Goal: Information Seeking & Learning: Learn about a topic

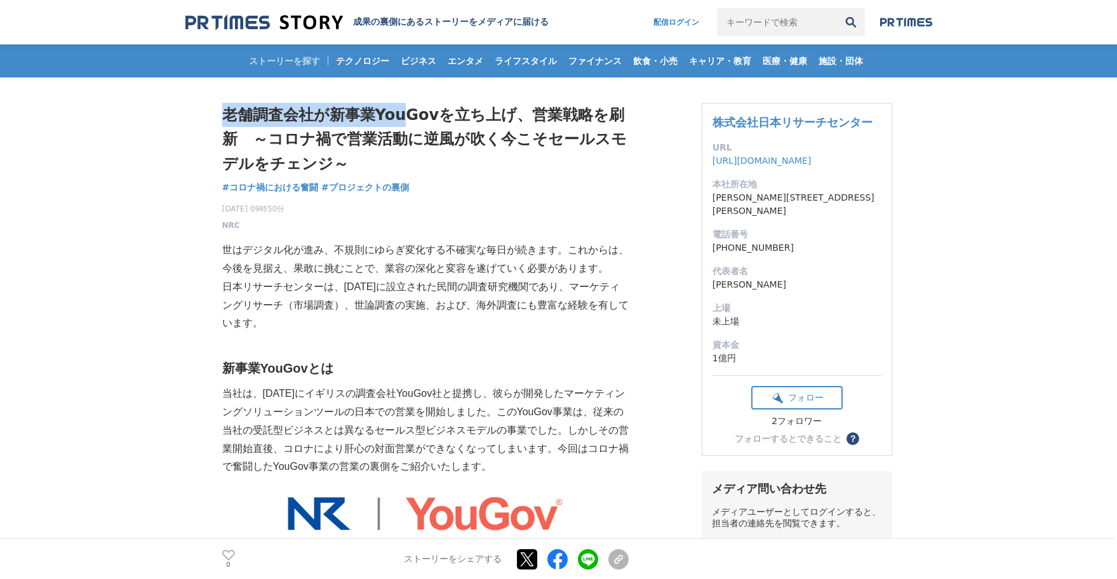
drag, startPoint x: 227, startPoint y: 114, endPoint x: 429, endPoint y: 106, distance: 202.0
click at [404, 110] on h1 "老舗調査会社が新事業YouGovを立ち上げ、営業戦略を刷新　～コロナ禍で営業活動に逆風が吹く今こそセールスモデルをチェンジ～" at bounding box center [425, 139] width 406 height 73
click at [439, 105] on h1 "老舗調査会社が新事業YouGovを立ち上げ、営業戦略を刷新　～コロナ禍で営業活動に逆風が吹く今こそセールスモデルをチェンジ～" at bounding box center [425, 139] width 406 height 73
drag, startPoint x: 462, startPoint y: 112, endPoint x: 533, endPoint y: 112, distance: 70.5
click at [527, 112] on h1 "老舗調査会社が新事業YouGovを立ち上げ、営業戦略を刷新　～コロナ禍で営業活動に逆風が吹く今こそセールスモデルをチェンジ～" at bounding box center [425, 139] width 406 height 73
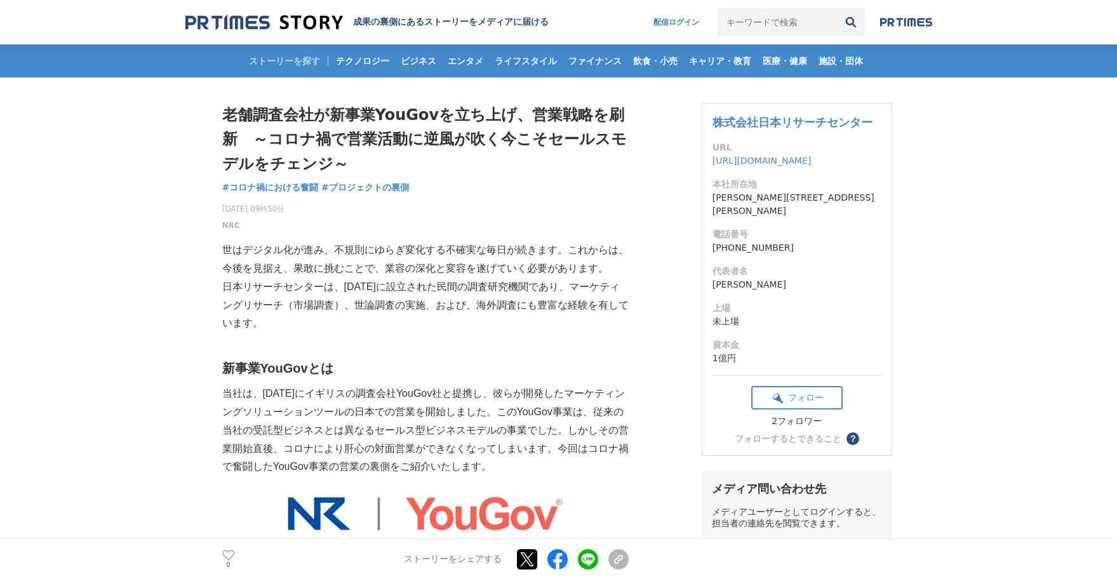
click at [549, 111] on h1 "老舗調査会社が新事業YouGovを立ち上げ、営業戦略を刷新　～コロナ禍で営業活動に逆風が吹く今こそセールスモデルをチェンジ～" at bounding box center [425, 139] width 406 height 73
drag, startPoint x: 513, startPoint y: 110, endPoint x: 585, endPoint y: 114, distance: 71.8
click at [585, 114] on h1 "老舗調査会社が新事業YouGovを立ち上げ、営業戦略を刷新　～コロナ禍で営業活動に逆風が吹く今こそセールスモデルをチェンジ～" at bounding box center [425, 139] width 406 height 73
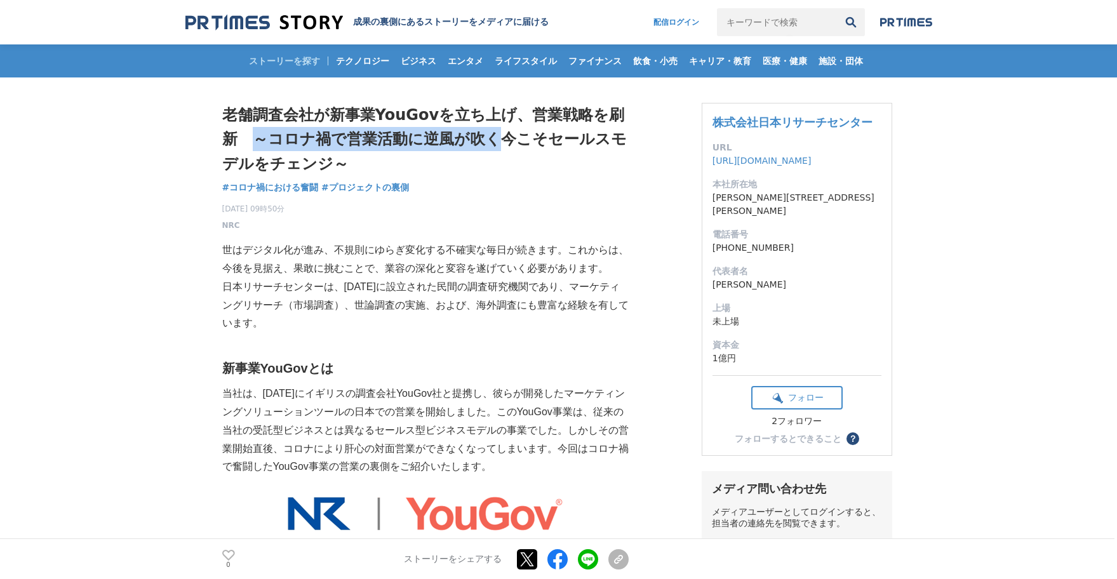
drag, startPoint x: 283, startPoint y: 140, endPoint x: 508, endPoint y: 142, distance: 225.4
click at [495, 144] on h1 "老舗調査会社が新事業YouGovを立ち上げ、営業戦略を刷新　～コロナ禍で営業活動に逆風が吹く今こそセールスモデルをチェンジ～" at bounding box center [425, 139] width 406 height 73
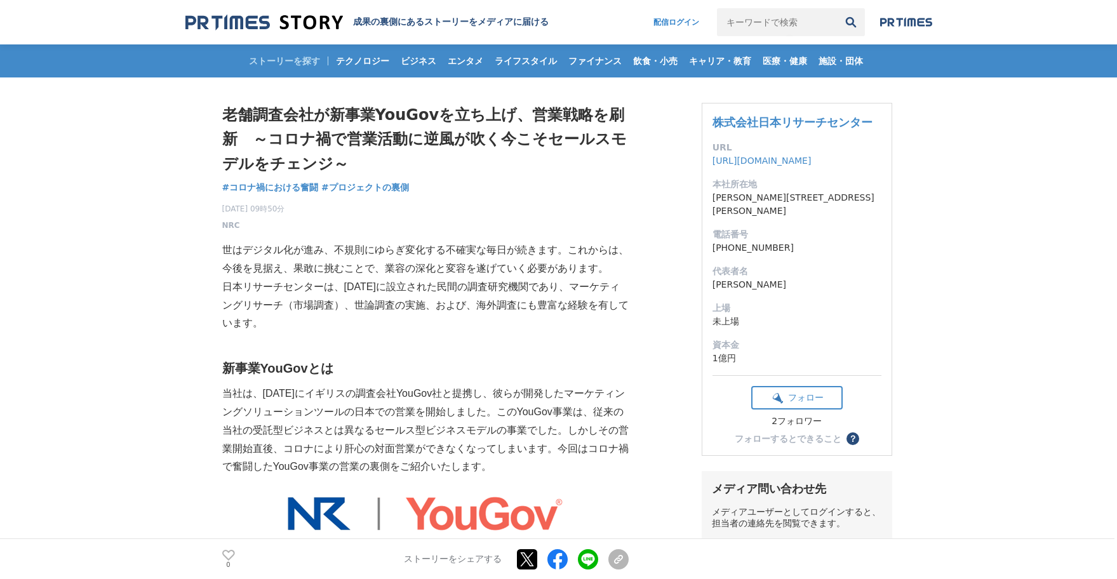
click at [529, 142] on h1 "老舗調査会社が新事業YouGovを立ち上げ、営業戦略を刷新　～コロナ禍で営業活動に逆風が吹く今こそセールスモデルをチェンジ～" at bounding box center [425, 139] width 406 height 73
drag, startPoint x: 568, startPoint y: 138, endPoint x: 613, endPoint y: 136, distance: 44.5
click at [609, 136] on h1 "老舗調査会社が新事業YouGovを立ち上げ、営業戦略を刷新　～コロナ禍で営業活動に逆風が吹く今こそセールスモデルをチェンジ～" at bounding box center [425, 139] width 406 height 73
click at [613, 136] on h1 "老舗調査会社が新事業YouGovを立ち上げ、営業戦略を刷新　～コロナ禍で営業活動に逆風が吹く今こそセールスモデルをチェンジ～" at bounding box center [425, 139] width 406 height 73
drag, startPoint x: 341, startPoint y: 143, endPoint x: 463, endPoint y: 149, distance: 122.1
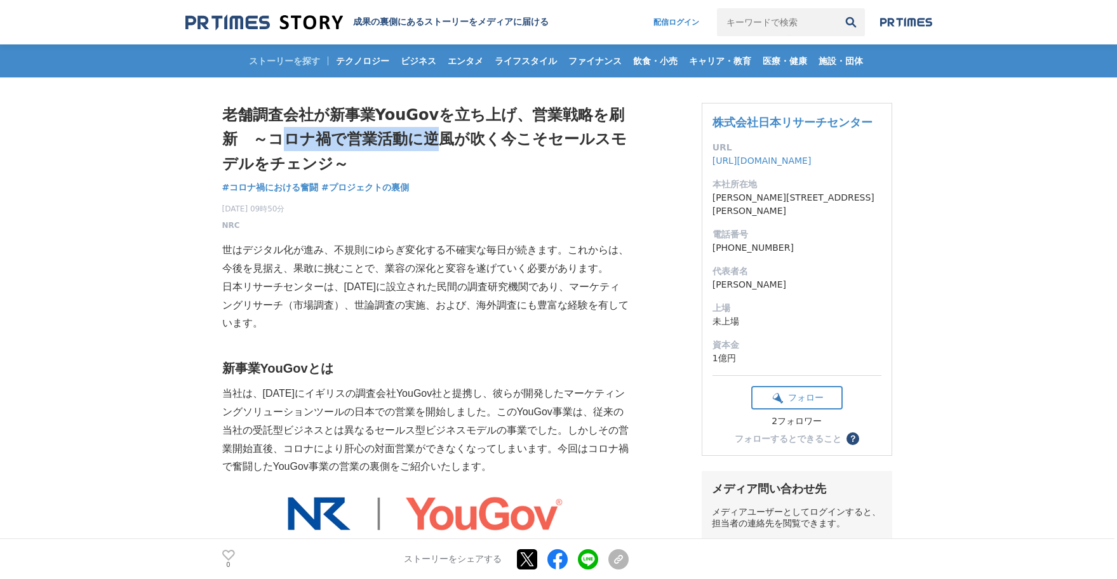
click at [461, 150] on h1 "老舗調査会社が新事業YouGovを立ち上げ、営業戦略を刷新　～コロナ禍で営業活動に逆風が吹く今こそセールスモデルをチェンジ～" at bounding box center [425, 139] width 406 height 73
drag, startPoint x: 489, startPoint y: 147, endPoint x: 505, endPoint y: 172, distance: 29.4
click at [490, 148] on h1 "老舗調査会社が新事業YouGovを立ち上げ、営業戦略を刷新　～コロナ禍で営業活動に逆風が吹く今こそセールスモデルをチェンジ～" at bounding box center [425, 139] width 406 height 73
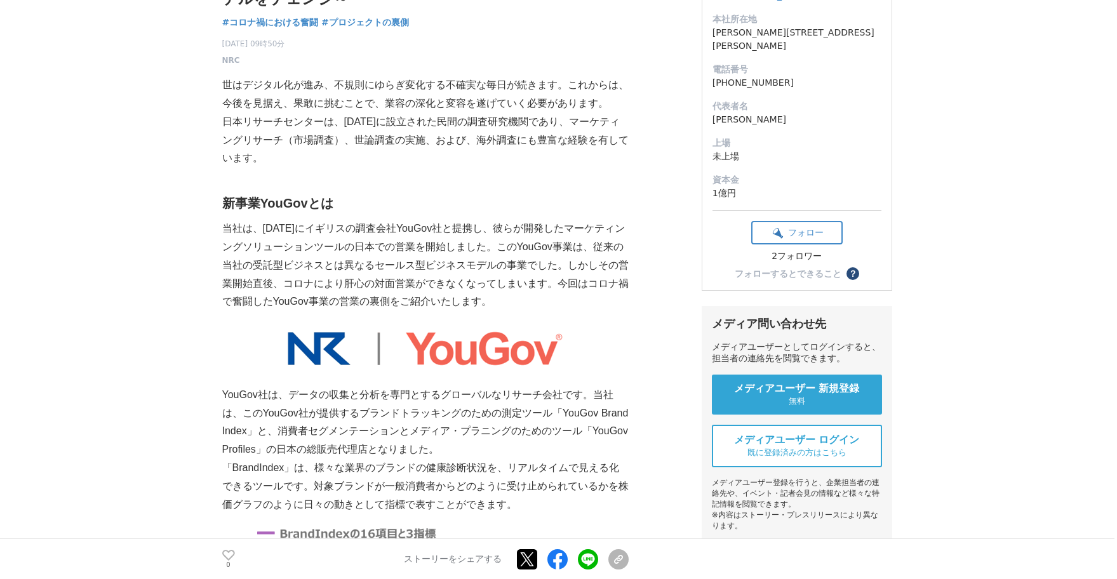
scroll to position [190, 0]
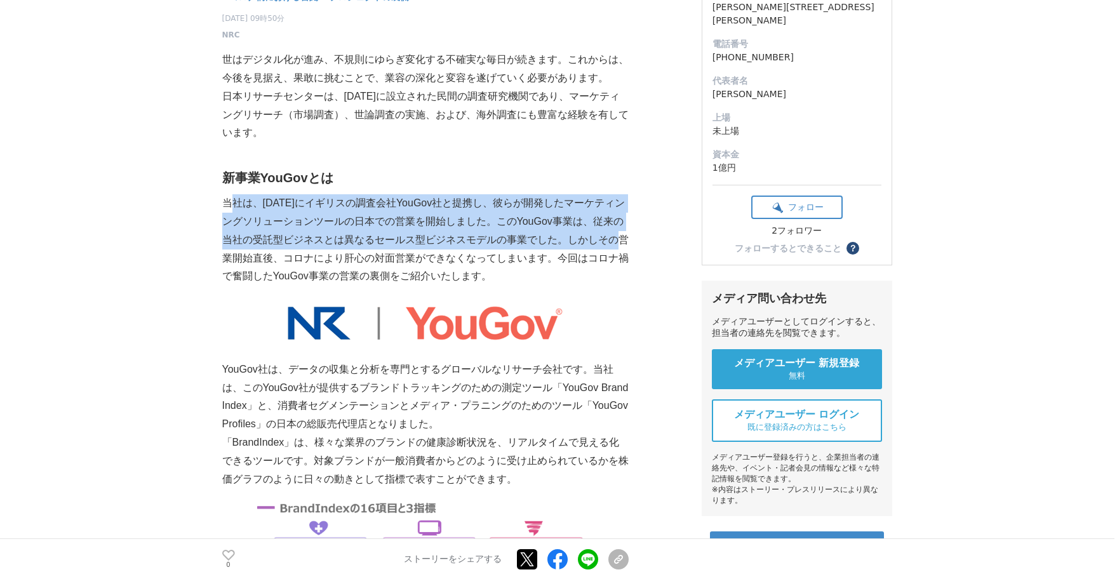
drag, startPoint x: 233, startPoint y: 199, endPoint x: 622, endPoint y: 250, distance: 391.8
click at [622, 250] on p "当社は、[DATE]にイギリスの調査会社YouGov社と提携し、彼らが開発したマーケティンングソリューションツールの日本での営業を開始しました。このYouGo…" at bounding box center [425, 239] width 406 height 91
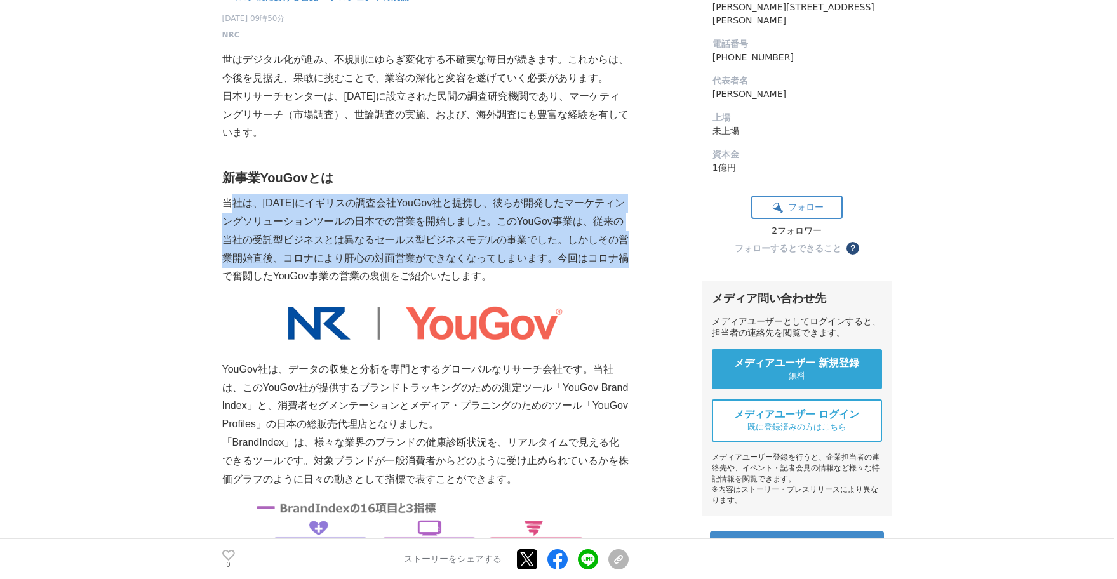
click at [622, 252] on p "当社は、[DATE]にイギリスの調査会社YouGov社と提携し、彼らが開発したマーケティンングソリューションツールの日本での営業を開始しました。このYouGo…" at bounding box center [425, 239] width 406 height 91
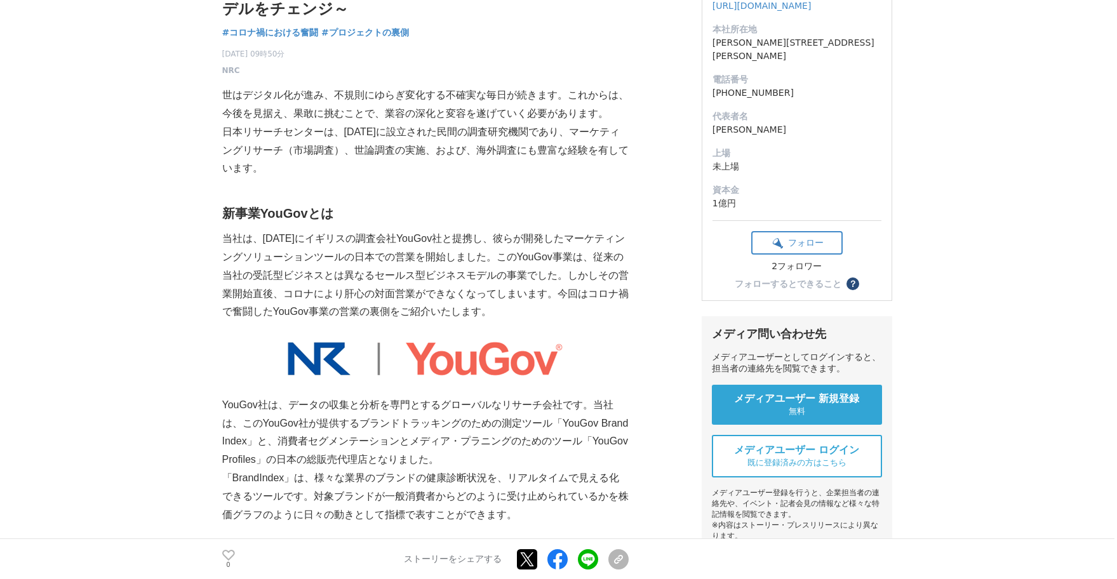
scroll to position [127, 0]
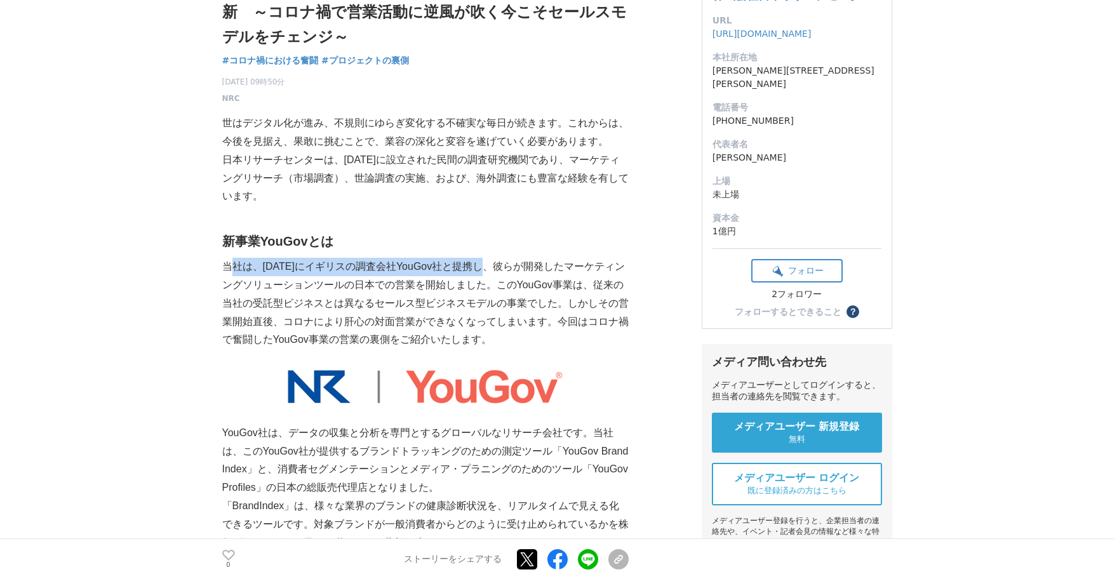
drag, startPoint x: 263, startPoint y: 268, endPoint x: 497, endPoint y: 271, distance: 234.3
click at [488, 271] on p "当社は、[DATE]にイギリスの調査会社YouGov社と提携し、彼らが開発したマーケティンングソリューションツールの日本での営業を開始しました。このYouGo…" at bounding box center [425, 303] width 406 height 91
click at [526, 274] on p "当社は、[DATE]にイギリスの調査会社YouGov社と提携し、彼らが開発したマーケティンングソリューションツールの日本での営業を開始しました。このYouGo…" at bounding box center [425, 303] width 406 height 91
drag, startPoint x: 268, startPoint y: 267, endPoint x: 473, endPoint y: 265, distance: 205.1
click at [466, 266] on p "当社は、[DATE]にイギリスの調査会社YouGov社と提携し、彼らが開発したマーケティンングソリューションツールの日本での営業を開始しました。このYouGo…" at bounding box center [425, 303] width 406 height 91
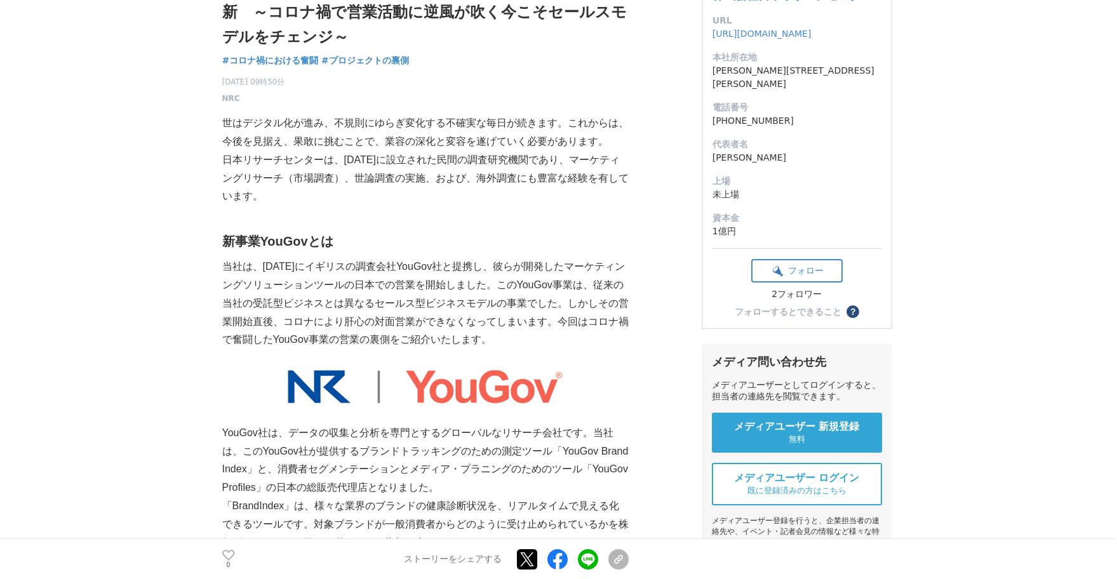
click at [496, 265] on p "当社は、[DATE]にイギリスの調査会社YouGov社と提携し、彼らが開発したマーケティンングソリューションツールの日本での営業を開始しました。このYouGo…" at bounding box center [425, 303] width 406 height 91
drag, startPoint x: 291, startPoint y: 264, endPoint x: 479, endPoint y: 270, distance: 188.0
click at [477, 270] on p "当社は、[DATE]にイギリスの調査会社YouGov社と提携し、彼らが開発したマーケティンングソリューションツールの日本での営業を開始しました。このYouGo…" at bounding box center [425, 303] width 406 height 91
click at [499, 274] on p "当社は、[DATE]にイギリスの調査会社YouGov社と提携し、彼らが開発したマーケティンングソリューションツールの日本での営業を開始しました。このYouGo…" at bounding box center [425, 303] width 406 height 91
drag, startPoint x: 472, startPoint y: 267, endPoint x: 522, endPoint y: 270, distance: 50.9
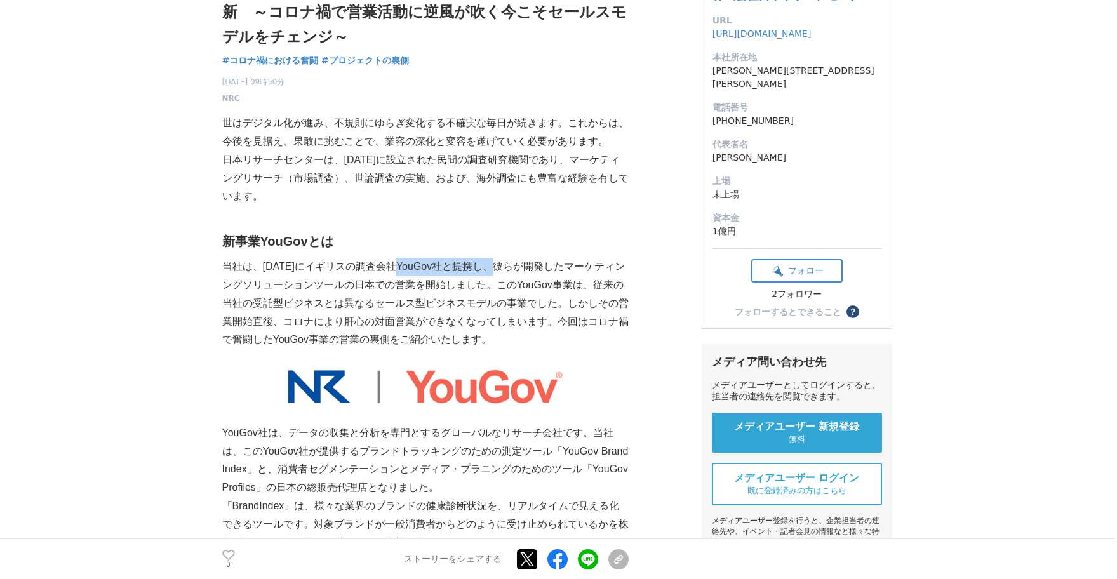
click at [517, 271] on p "当社は、[DATE]にイギリスの調査会社YouGov社と提携し、彼らが開発したマーケティンングソリューションツールの日本での営業を開始しました。このYouGo…" at bounding box center [425, 303] width 406 height 91
drag, startPoint x: 550, startPoint y: 268, endPoint x: 609, endPoint y: 267, distance: 59.0
click at [609, 267] on p "当社は、[DATE]にイギリスの調査会社YouGov社と提携し、彼らが開発したマーケティンングソリューションツールの日本での営業を開始しました。このYouGo…" at bounding box center [425, 303] width 406 height 91
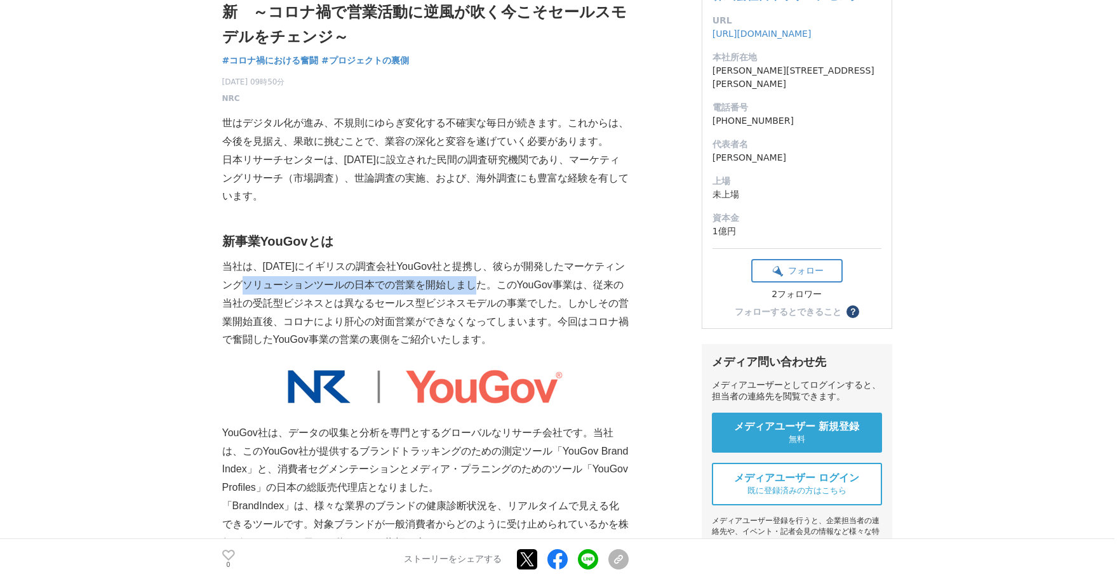
drag, startPoint x: 296, startPoint y: 289, endPoint x: 481, endPoint y: 290, distance: 184.7
click at [477, 290] on p "当社は、[DATE]にイギリスの調査会社YouGov社と提携し、彼らが開発したマーケティンングソリューションツールの日本での営業を開始しました。このYouGo…" at bounding box center [425, 303] width 406 height 91
click at [520, 289] on p "当社は、[DATE]にイギリスの調査会社YouGov社と提携し、彼らが開発したマーケティンングソリューションツールの日本での営業を開始しました。このYouGo…" at bounding box center [425, 303] width 406 height 91
drag, startPoint x: 427, startPoint y: 286, endPoint x: 573, endPoint y: 286, distance: 146.0
click at [571, 286] on p "当社は、[DATE]にイギリスの調査会社YouGov社と提携し、彼らが開発したマーケティンングソリューションツールの日本での営業を開始しました。このYouGo…" at bounding box center [425, 303] width 406 height 91
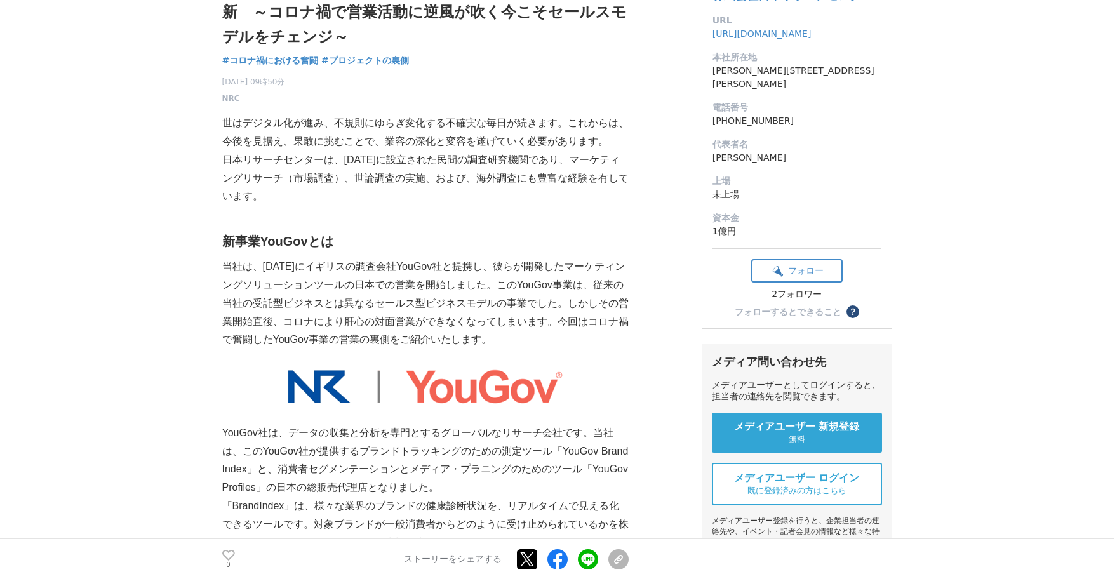
drag, startPoint x: 599, startPoint y: 286, endPoint x: 571, endPoint y: 286, distance: 27.9
click at [595, 286] on p "当社は、[DATE]にイギリスの調査会社YouGov社と提携し、彼らが開発したマーケティンングソリューションツールの日本での営業を開始しました。このYouGo…" at bounding box center [425, 303] width 406 height 91
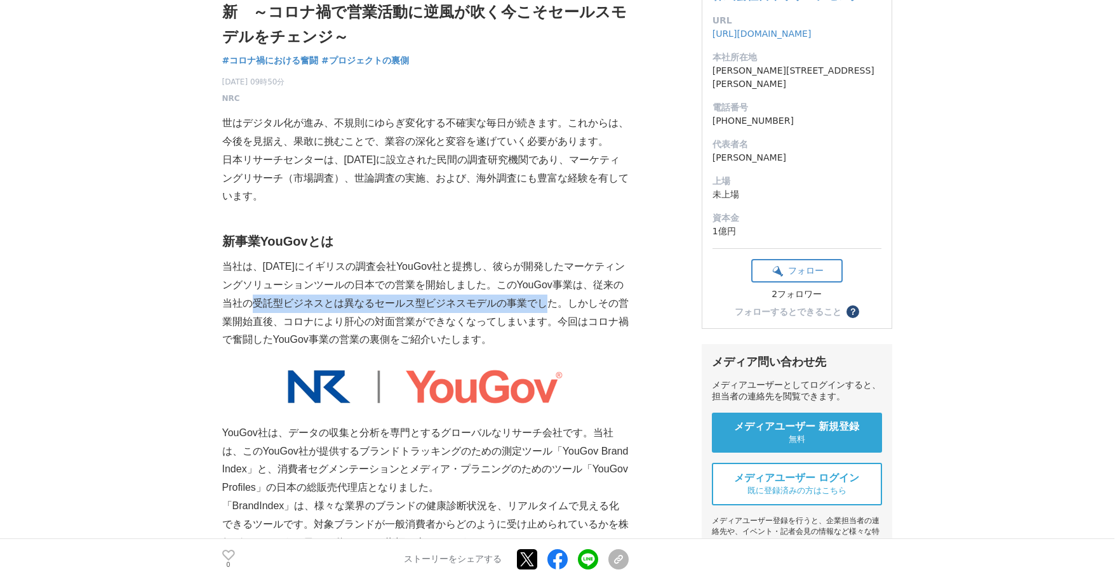
drag, startPoint x: 418, startPoint y: 302, endPoint x: 562, endPoint y: 303, distance: 144.1
click at [549, 303] on p "当社は、[DATE]にイギリスの調査会社YouGov社と提携し、彼らが開発したマーケティンングソリューションツールの日本での営業を開始しました。このYouGo…" at bounding box center [425, 303] width 406 height 91
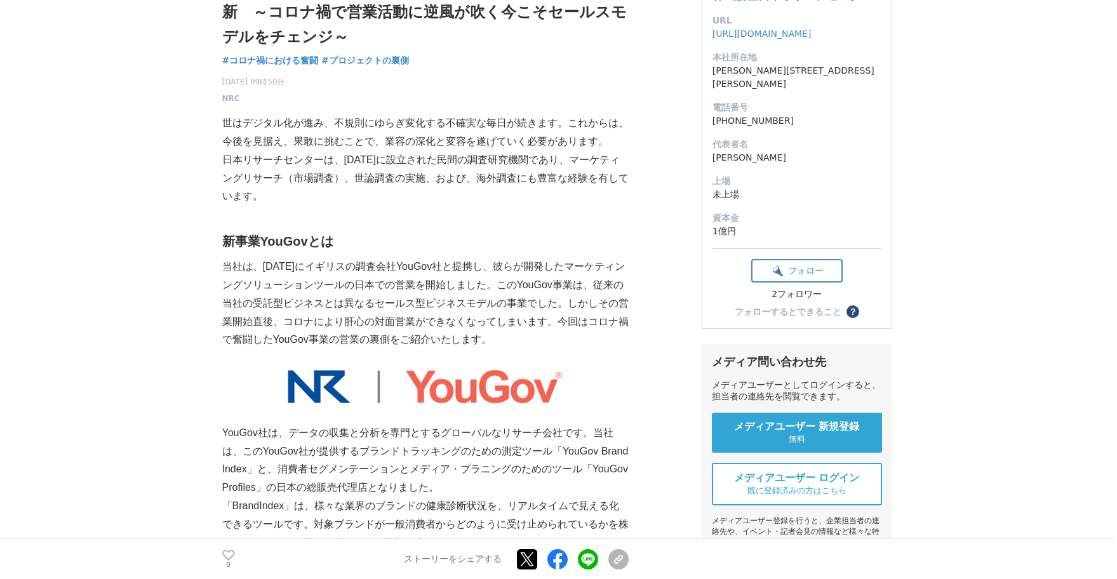
click at [575, 304] on p "当社は、[DATE]にイギリスの調査会社YouGov社と提携し、彼らが開発したマーケティンングソリューションツールの日本での営業を開始しました。このYouGo…" at bounding box center [425, 303] width 406 height 91
drag, startPoint x: 249, startPoint y: 317, endPoint x: 591, endPoint y: 327, distance: 341.7
click at [579, 329] on p "当社は、[DATE]にイギリスの調査会社YouGov社と提携し、彼らが開発したマーケティンングソリューションツールの日本での営業を開始しました。このYouGo…" at bounding box center [425, 303] width 406 height 91
drag, startPoint x: 597, startPoint y: 327, endPoint x: 536, endPoint y: 324, distance: 61.0
click at [596, 326] on p "当社は、[DATE]にイギリスの調査会社YouGov社と提携し、彼らが開発したマーケティンングソリューションツールの日本での営業を開始しました。このYouGo…" at bounding box center [425, 303] width 406 height 91
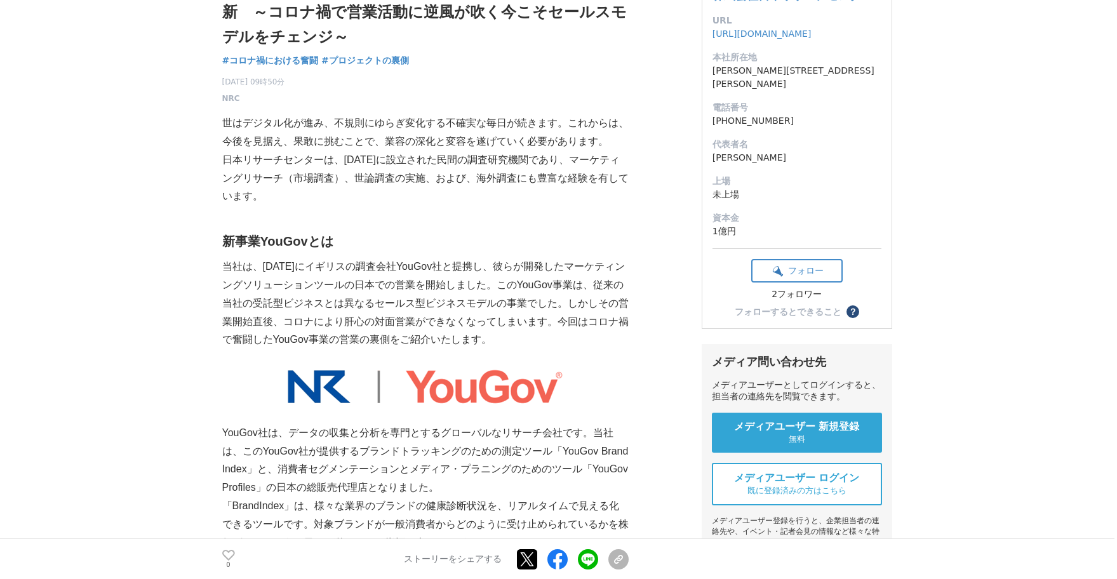
drag, startPoint x: 287, startPoint y: 305, endPoint x: 600, endPoint y: 343, distance: 315.3
click at [584, 341] on p "当社は、[DATE]にイギリスの調査会社YouGov社と提携し、彼らが開発したマーケティンングソリューションツールの日本での営業を開始しました。このYouGo…" at bounding box center [425, 303] width 406 height 91
click at [601, 343] on p "当社は、[DATE]にイギリスの調査会社YouGov社と提携し、彼らが開発したマーケティンングソリューションツールの日本での営業を開始しました。このYouGo…" at bounding box center [425, 303] width 406 height 91
drag, startPoint x: 528, startPoint y: 336, endPoint x: 282, endPoint y: 272, distance: 253.8
click at [281, 272] on p "当社は、[DATE]にイギリスの調査会社YouGov社と提携し、彼らが開発したマーケティンングソリューションツールの日本での営業を開始しました。このYouGo…" at bounding box center [425, 303] width 406 height 91
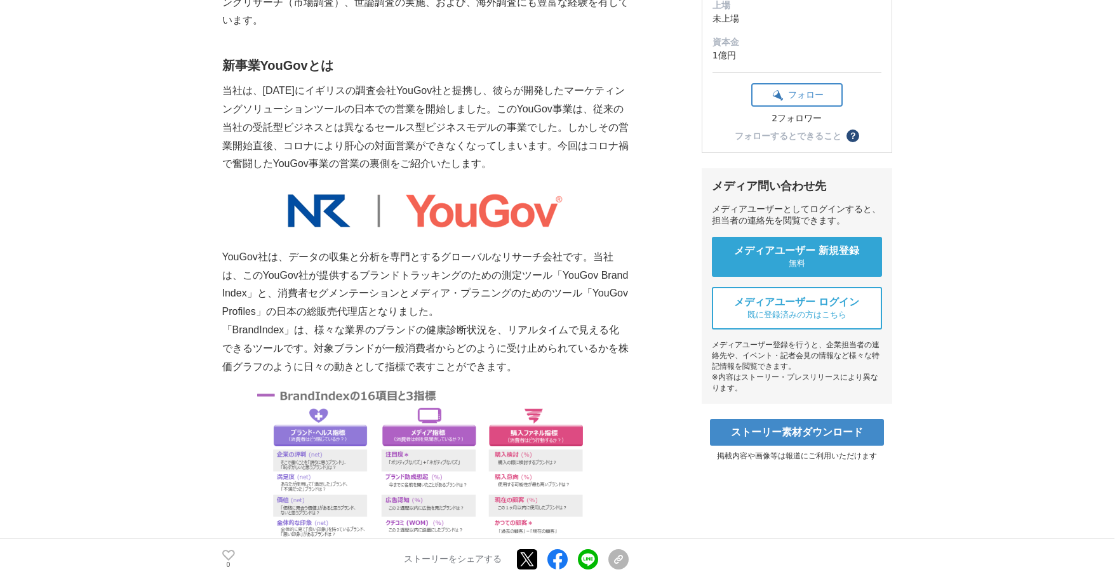
scroll to position [317, 0]
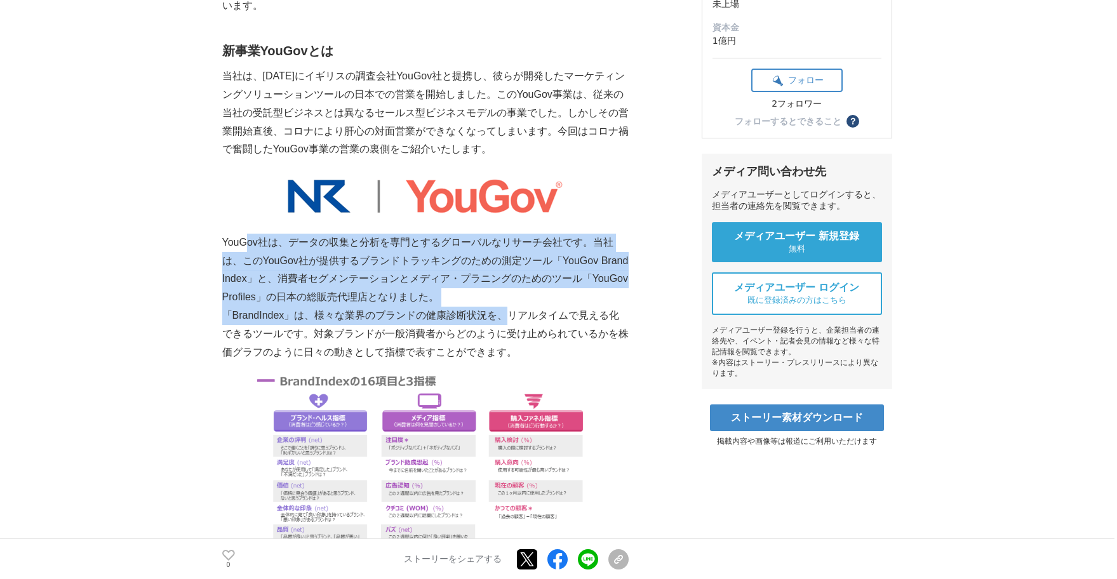
drag, startPoint x: 380, startPoint y: 284, endPoint x: 514, endPoint y: 319, distance: 137.8
click at [514, 319] on p "「BrandIndex」は、様々な業界のブランドの健康診断状況を、リアルタイムで見える化できるツールです。対象ブランドが一般消費者からどのように受け止められて…" at bounding box center [425, 334] width 406 height 55
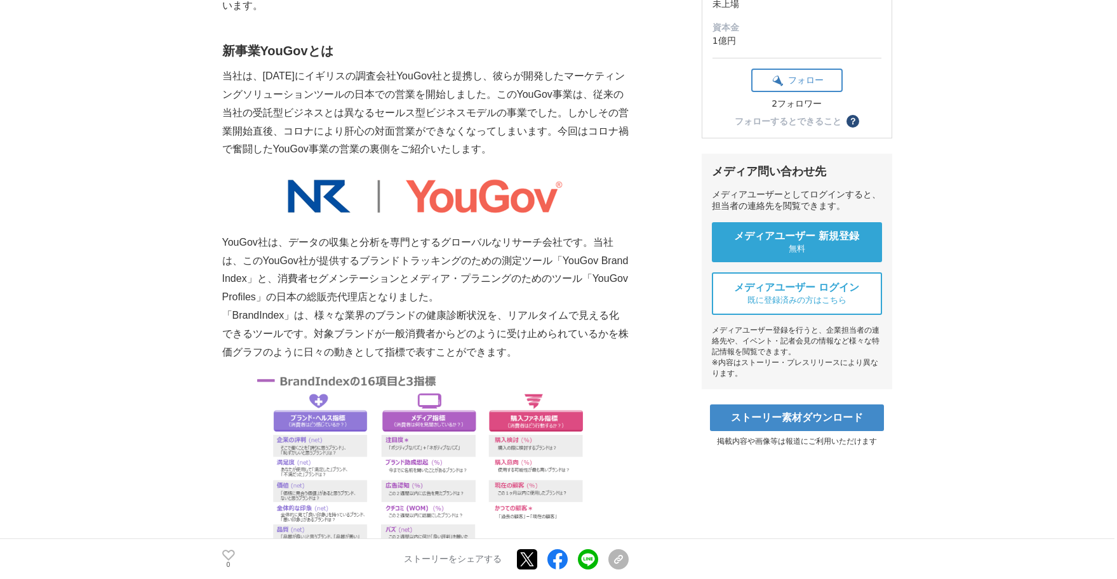
click at [478, 214] on img at bounding box center [424, 196] width 277 height 38
click at [430, 200] on img at bounding box center [424, 196] width 277 height 38
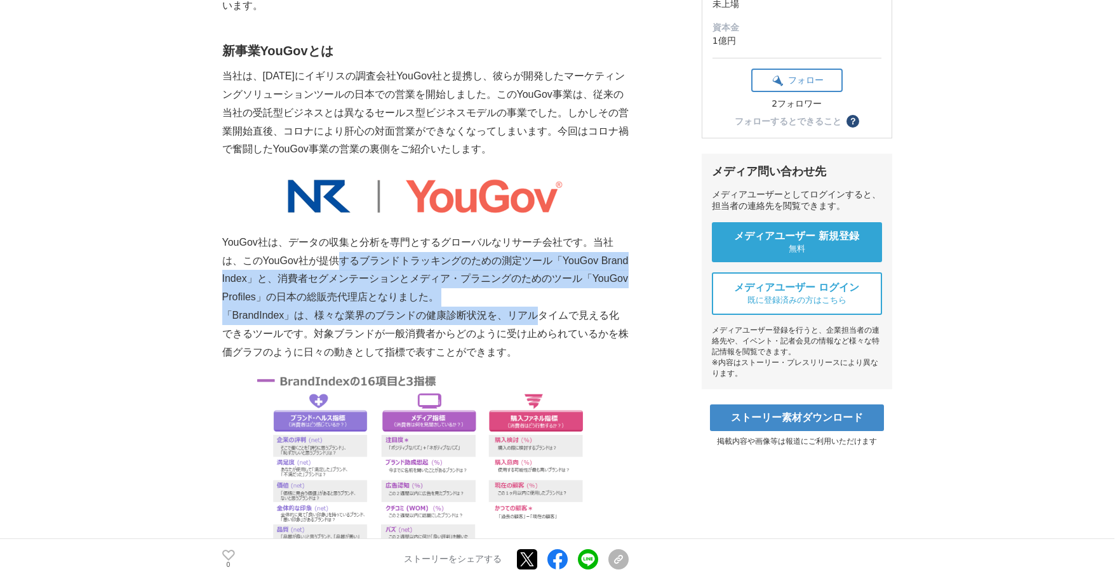
drag, startPoint x: 329, startPoint y: 253, endPoint x: 548, endPoint y: 325, distance: 230.5
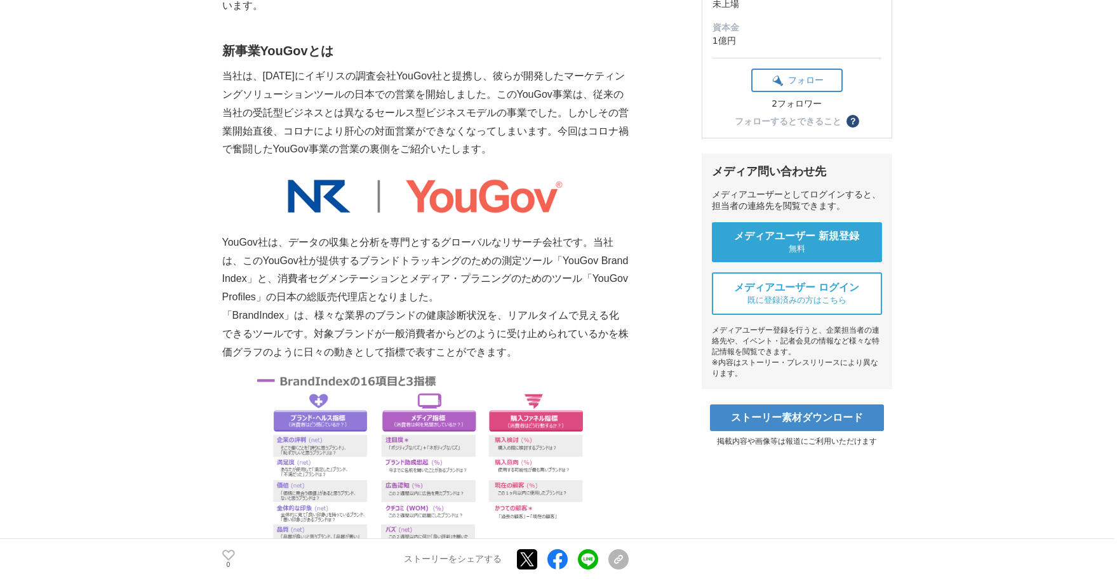
click at [548, 325] on p "「BrandIndex」は、様々な業界のブランドの健康診断状況を、リアルタイムで見える化できるツールです。対象ブランドが一般消費者からどのように受け止められて…" at bounding box center [425, 334] width 406 height 55
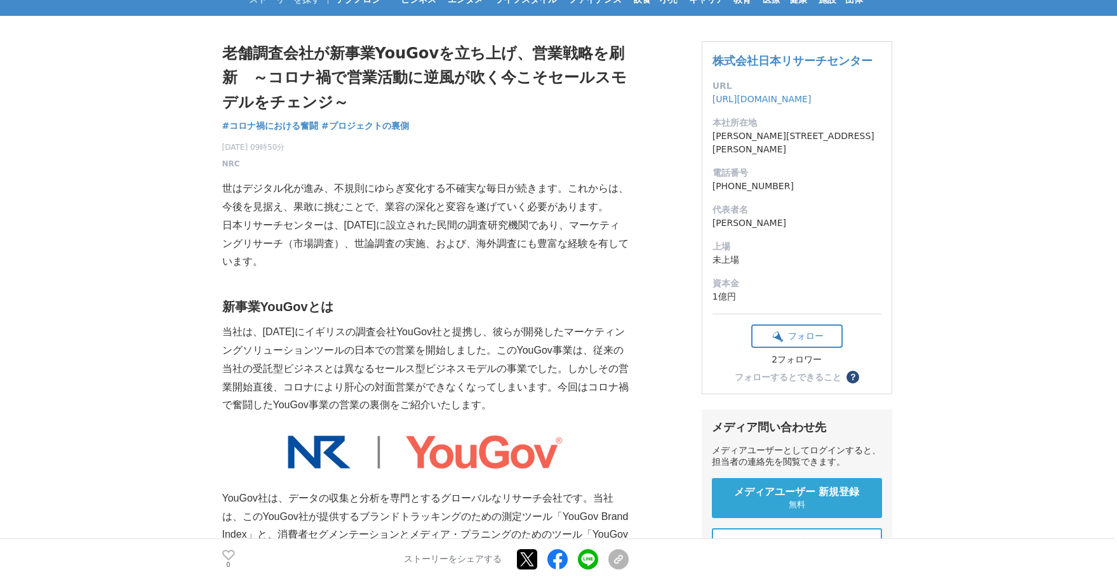
scroll to position [0, 0]
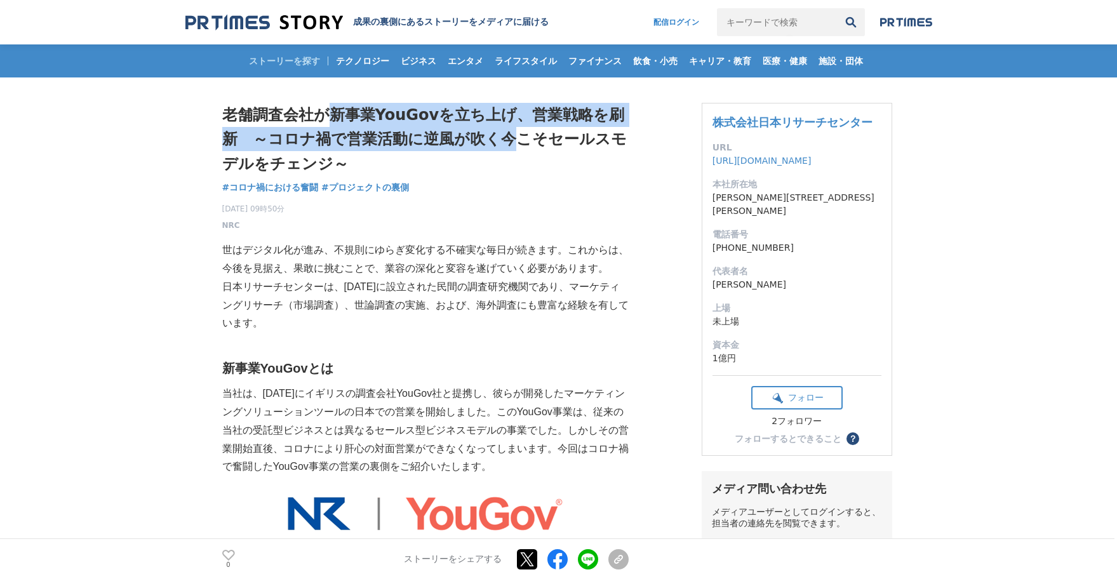
drag, startPoint x: 322, startPoint y: 107, endPoint x: 522, endPoint y: 150, distance: 205.1
click at [522, 150] on h1 "老舗調査会社が新事業YouGovを立ち上げ、営業戦略を刷新　～コロナ禍で営業活動に逆風が吹く今こそセールスモデルをチェンジ～" at bounding box center [425, 139] width 406 height 73
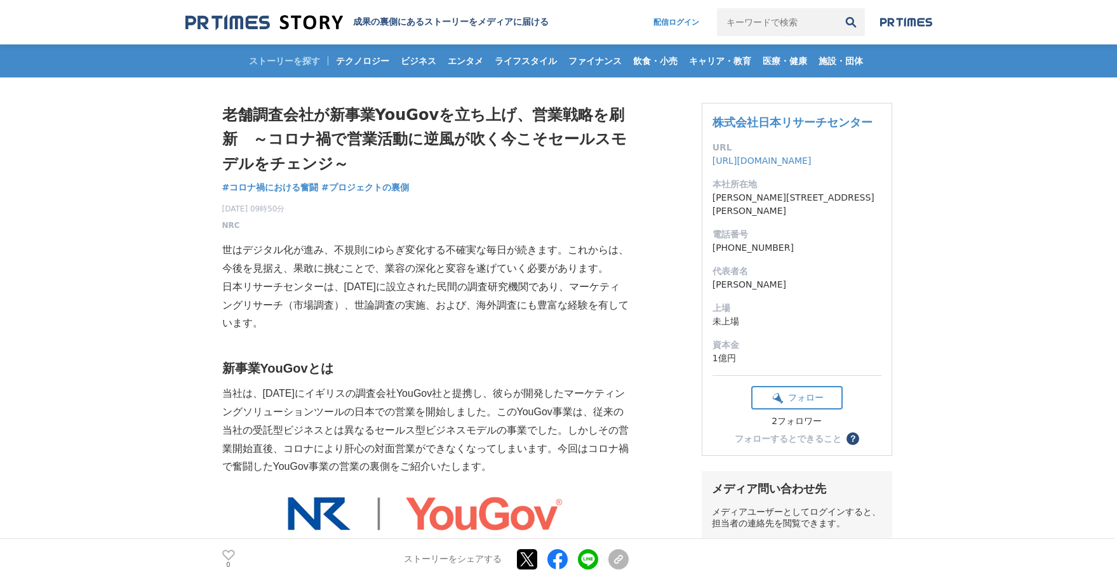
click at [543, 155] on h1 "老舗調査会社が新事業YouGovを立ち上げ、営業戦略を刷新　～コロナ禍で営業活動に逆風が吹く今こそセールスモデルをチェンジ～" at bounding box center [425, 139] width 406 height 73
